Goal: Navigation & Orientation: Find specific page/section

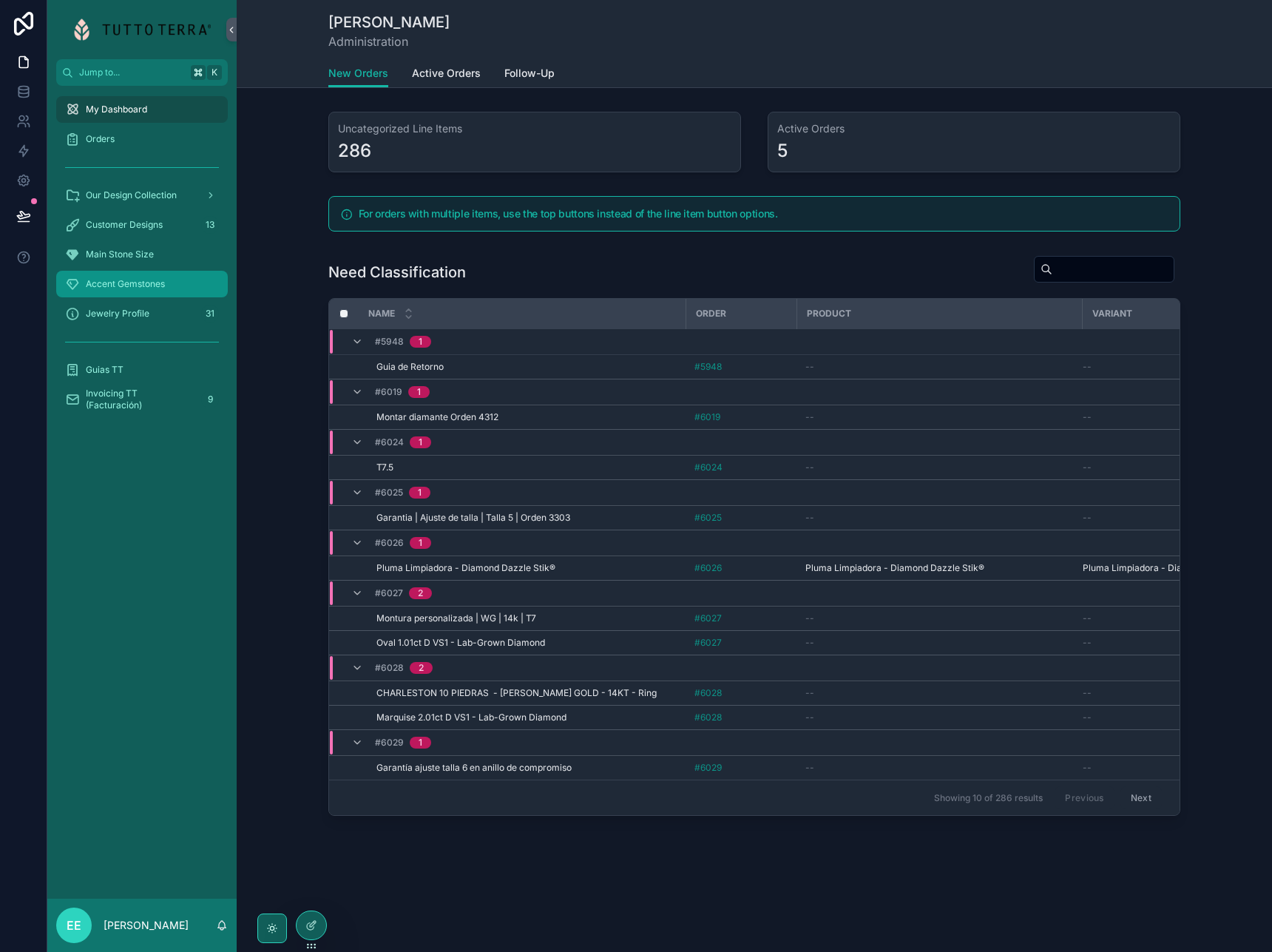
click at [133, 285] on span "Accent Gemstones" at bounding box center [125, 284] width 80 height 12
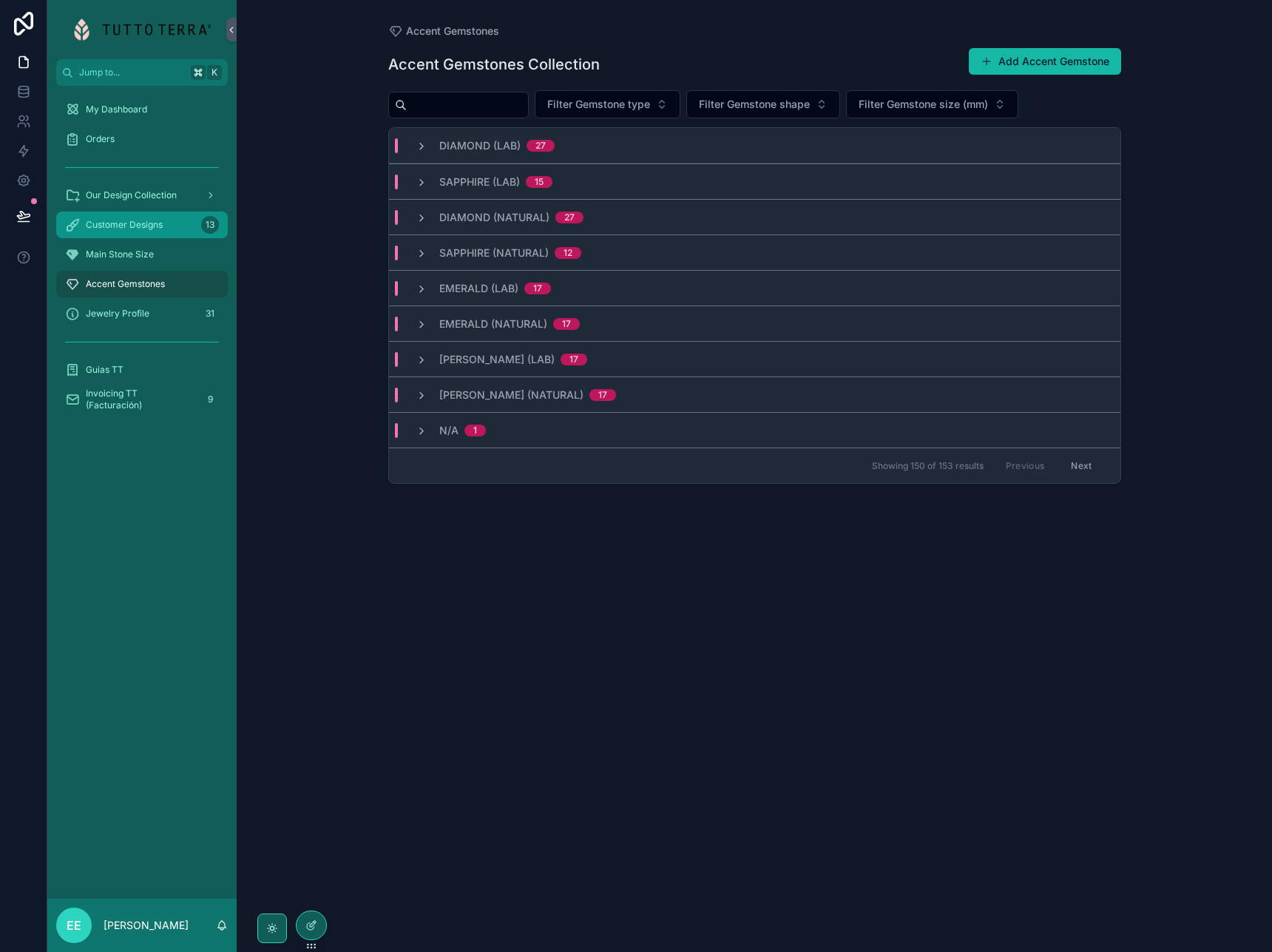
click at [123, 229] on span "Customer Designs" at bounding box center [124, 225] width 77 height 12
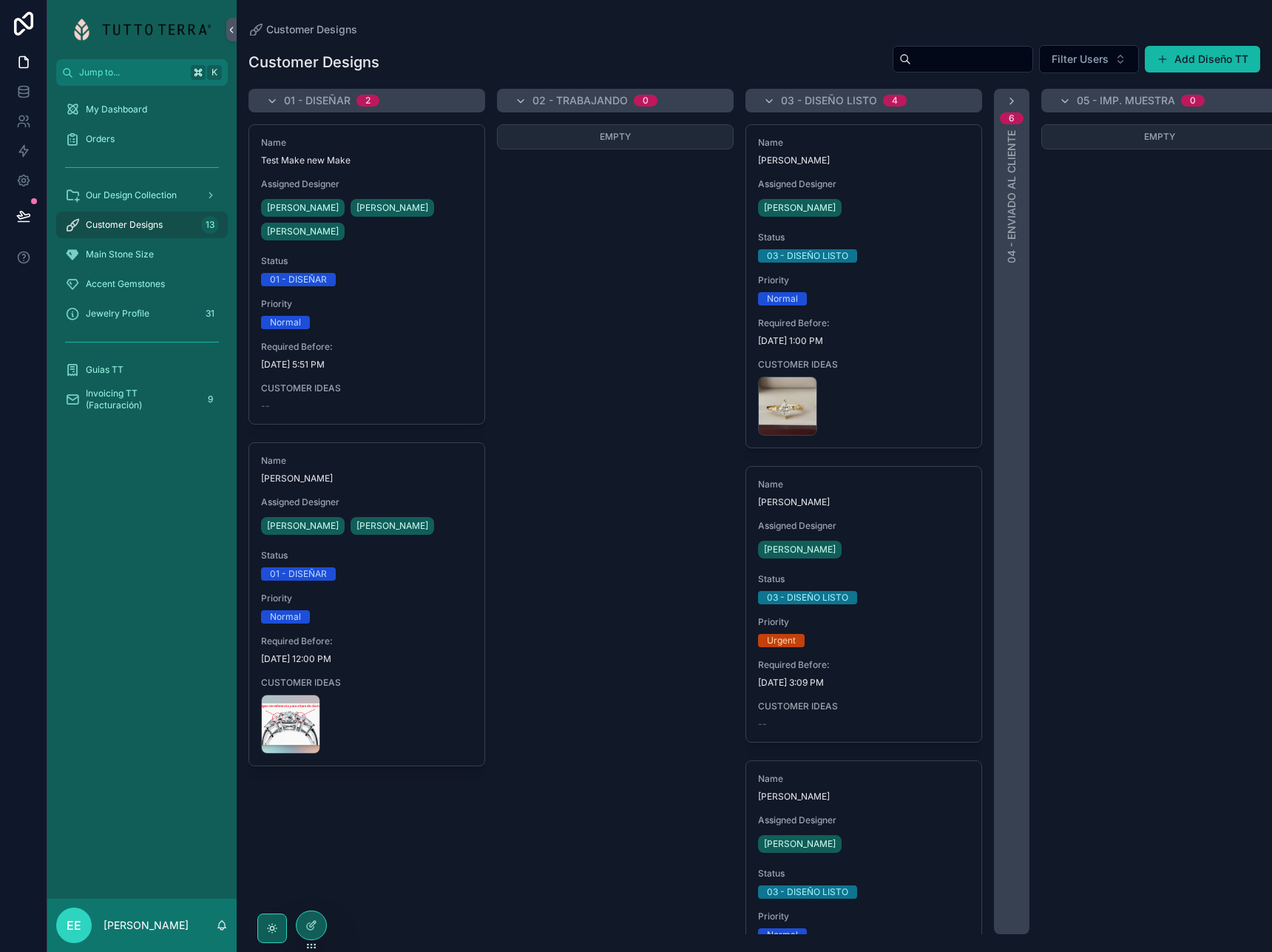
click at [540, 360] on div "Empty" at bounding box center [615, 529] width 237 height 810
